Goal: Entertainment & Leisure: Consume media (video, audio)

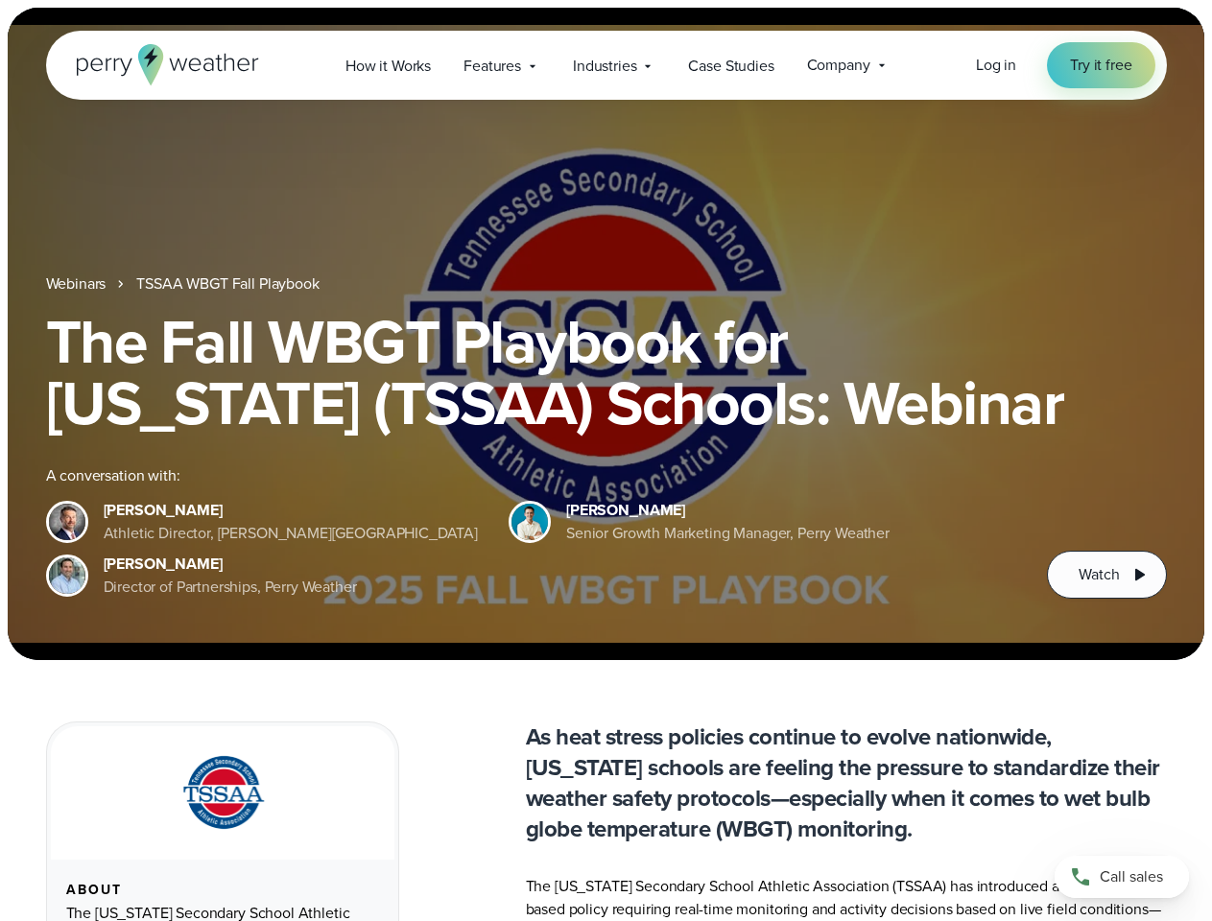
click at [605, 461] on div "The Fall WBGT Playbook for [US_STATE] (TSSAA) Schools: Webinar A conversation w…" at bounding box center [606, 455] width 1121 height 288
click at [605, 65] on span "Industries" at bounding box center [604, 66] width 63 height 23
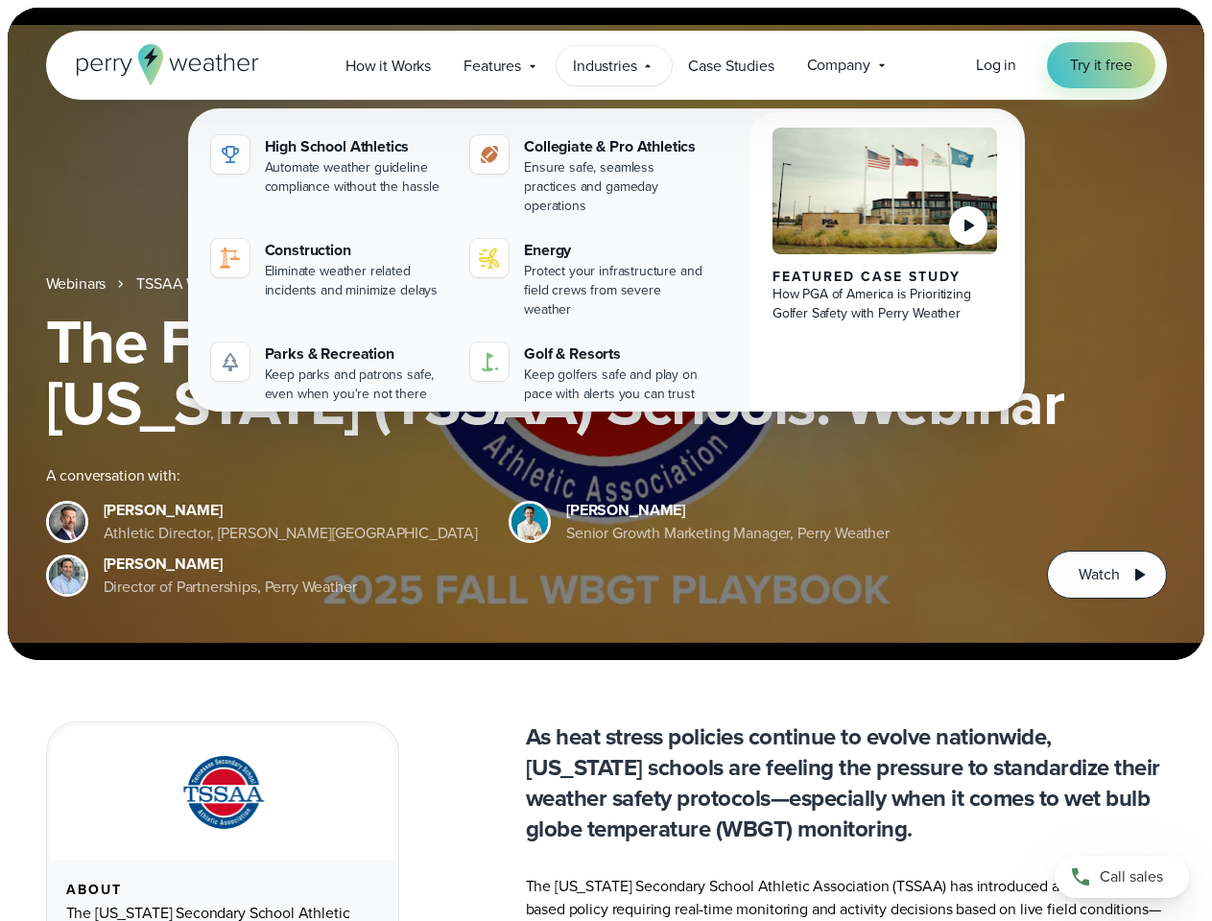
click at [605, 334] on h1 "The Fall WBGT Playbook for [US_STATE] (TSSAA) Schools: Webinar" at bounding box center [606, 372] width 1121 height 123
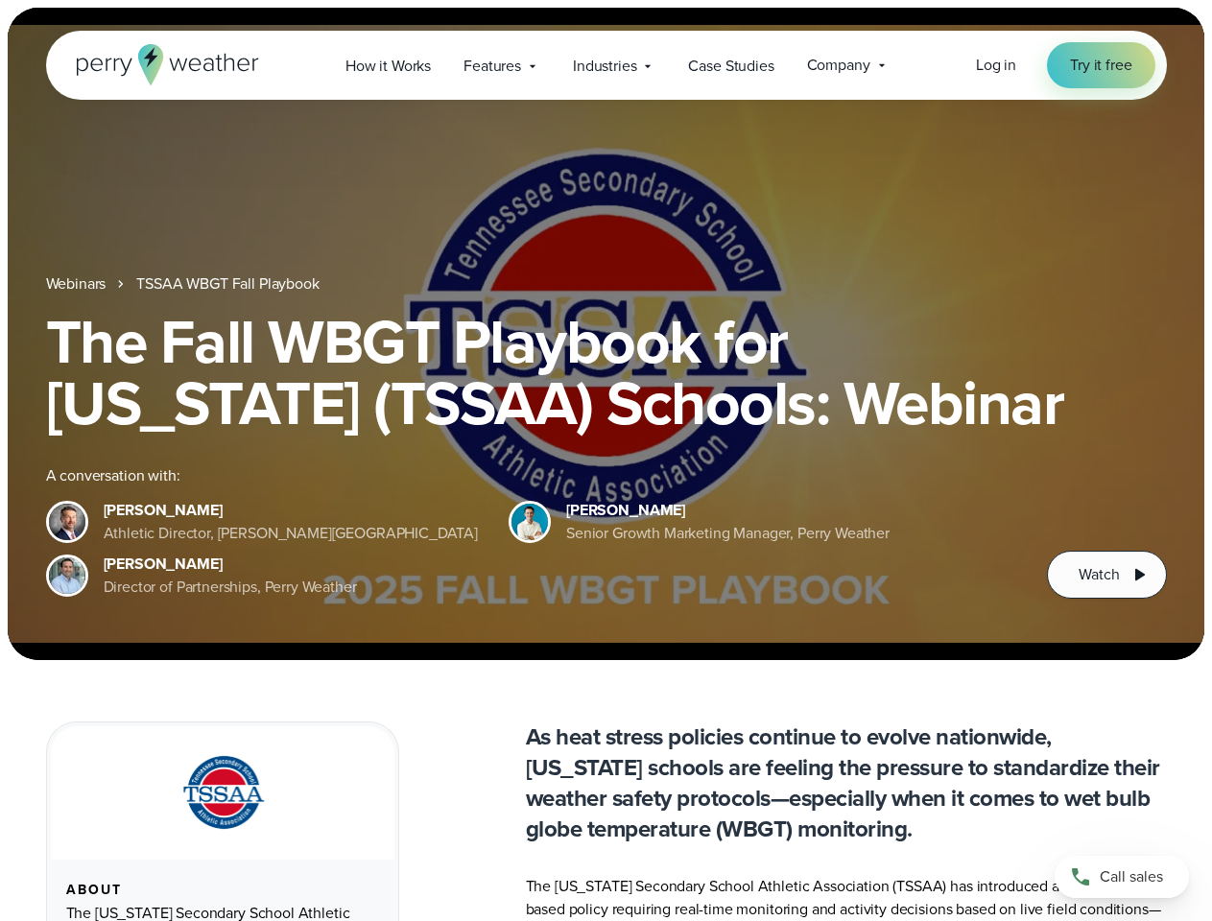
click at [229, 284] on link "TSSAA WBGT Fall Playbook" at bounding box center [227, 283] width 182 height 23
click at [1106, 575] on span "Watch" at bounding box center [1098, 574] width 40 height 23
